Goal: Task Accomplishment & Management: Manage account settings

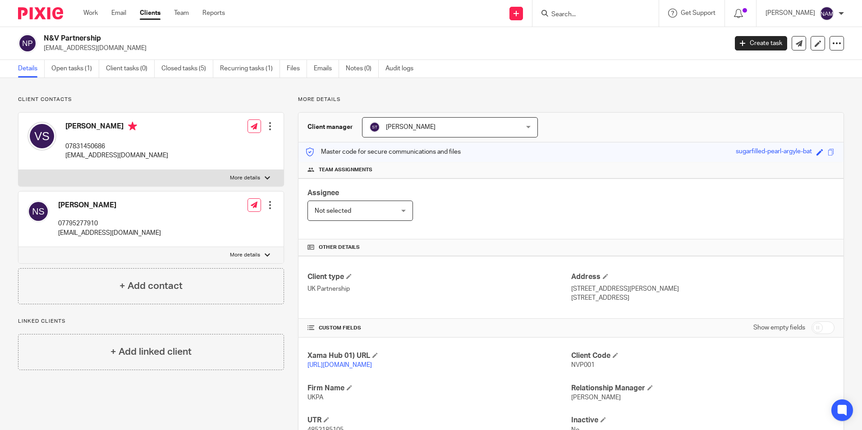
click at [821, 42] on div "Create task Update from Companies House Export data Merge Archive client" at bounding box center [789, 43] width 109 height 14
click at [832, 45] on icon at bounding box center [836, 43] width 9 height 9
click at [636, 54] on div "N&V Partnership rukmanintl@aol.com Create task Update from Companies House Expo…" at bounding box center [431, 43] width 862 height 33
click at [48, 16] on img at bounding box center [40, 13] width 45 height 12
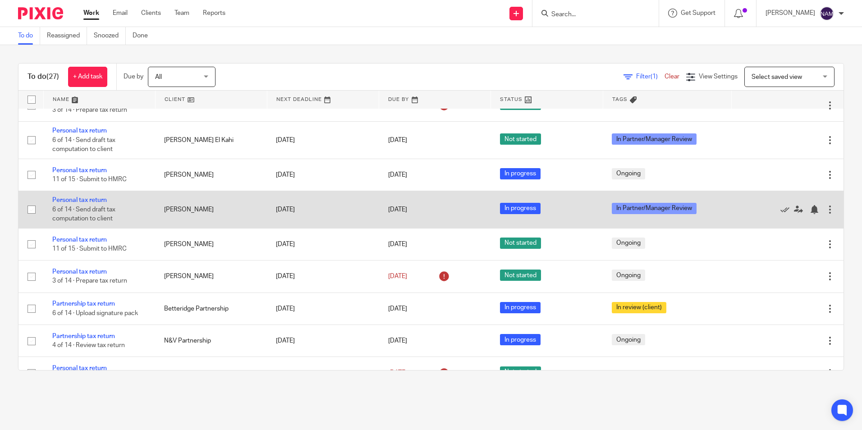
scroll to position [316, 0]
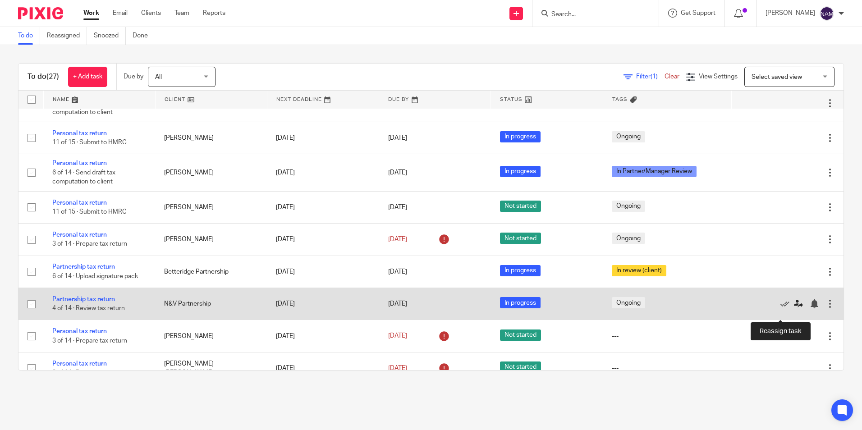
click at [794, 308] on icon at bounding box center [798, 303] width 9 height 9
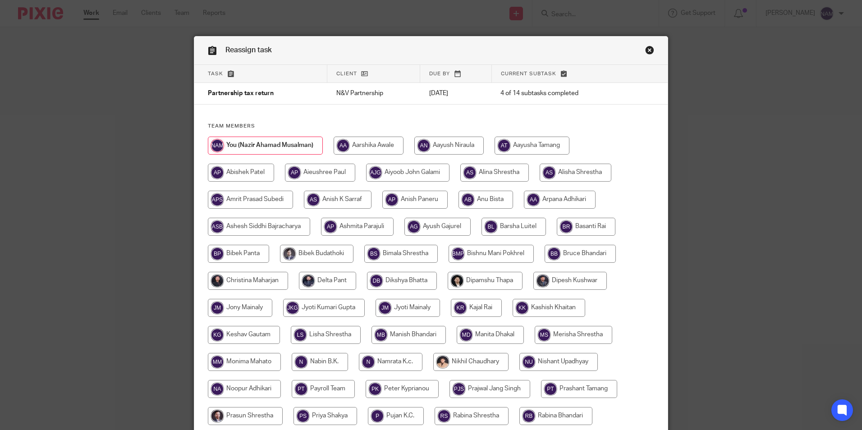
click at [237, 280] on input "radio" at bounding box center [248, 281] width 80 height 18
radio input "true"
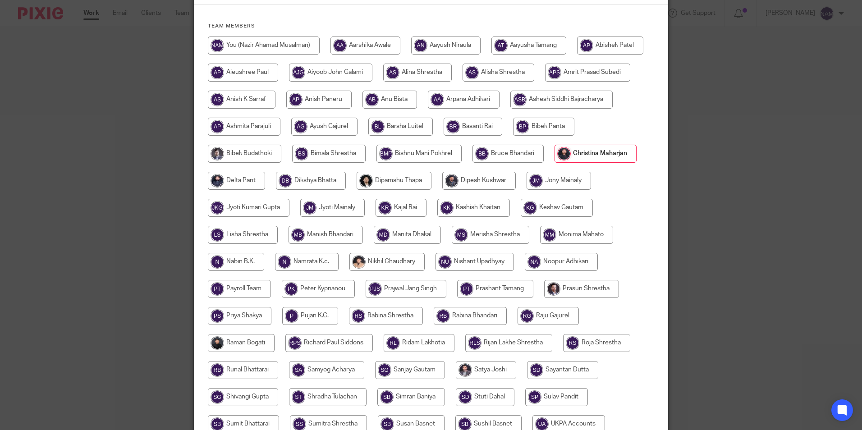
scroll to position [241, 0]
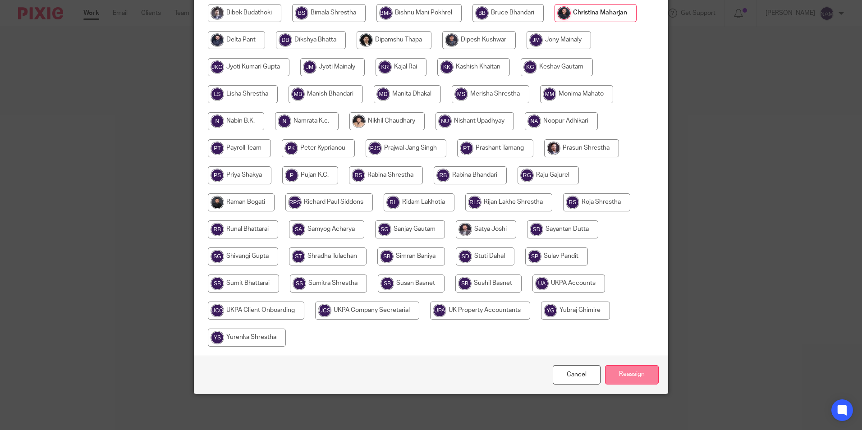
click at [646, 375] on input "Reassign" at bounding box center [632, 374] width 54 height 19
